Goal: Task Accomplishment & Management: Use online tool/utility

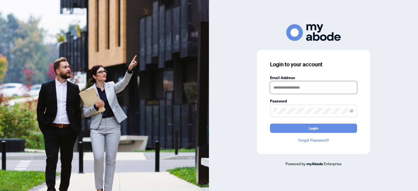
click at [276, 87] on input "text" at bounding box center [313, 87] width 87 height 13
type input "**********"
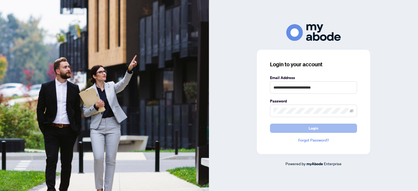
click at [317, 130] on span "Login" at bounding box center [314, 128] width 10 height 9
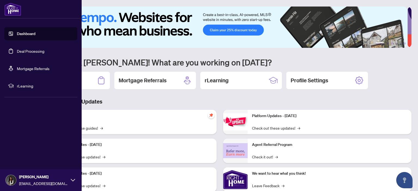
click at [30, 53] on link "Deal Processing" at bounding box center [31, 51] width 28 height 5
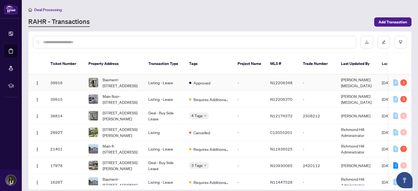
click at [156, 75] on td "Listing - Lease" at bounding box center [164, 83] width 41 height 17
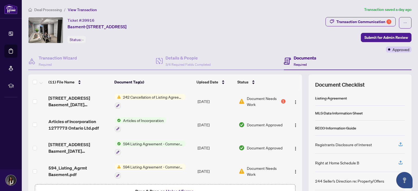
click at [135, 99] on span "242 Cancellation of Listing Agreement - Authority to Offer for Sale" at bounding box center [153, 97] width 65 height 6
click at [281, 101] on div "1" at bounding box center [283, 101] width 4 height 4
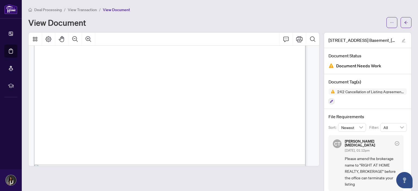
scroll to position [225, 0]
